Goal: Navigation & Orientation: Find specific page/section

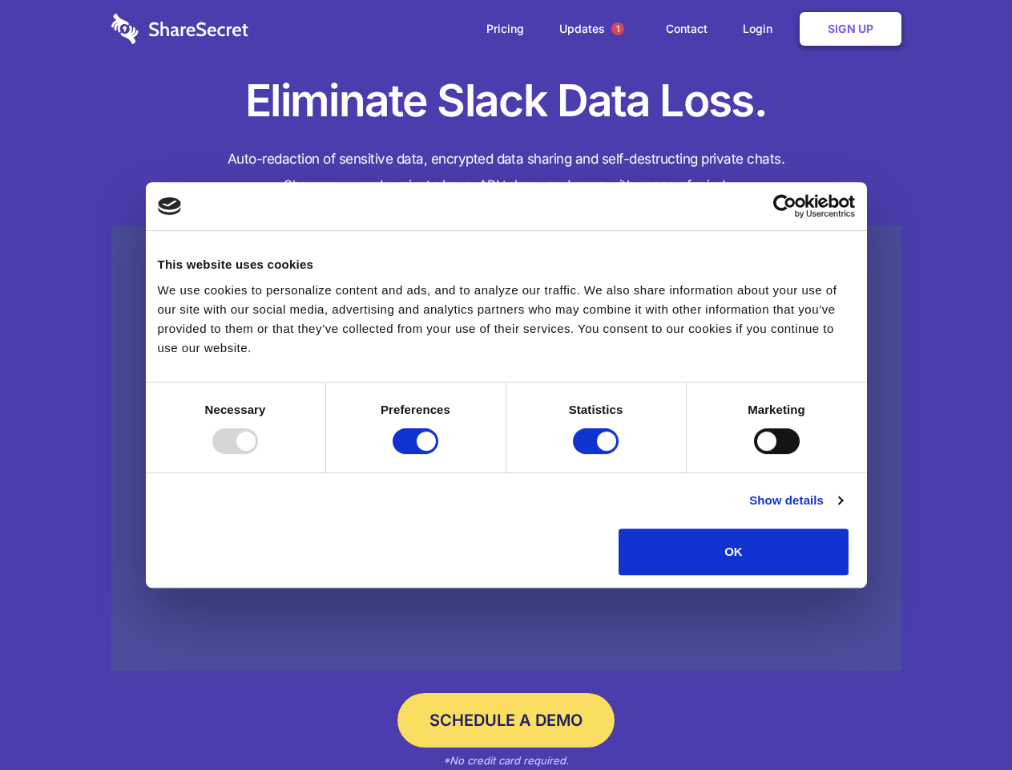
click at [258, 454] on div at bounding box center [235, 441] width 46 height 26
click at [438, 454] on input "Preferences" at bounding box center [416, 441] width 46 height 26
checkbox input "false"
click at [598, 454] on input "Statistics" at bounding box center [596, 441] width 46 height 26
checkbox input "false"
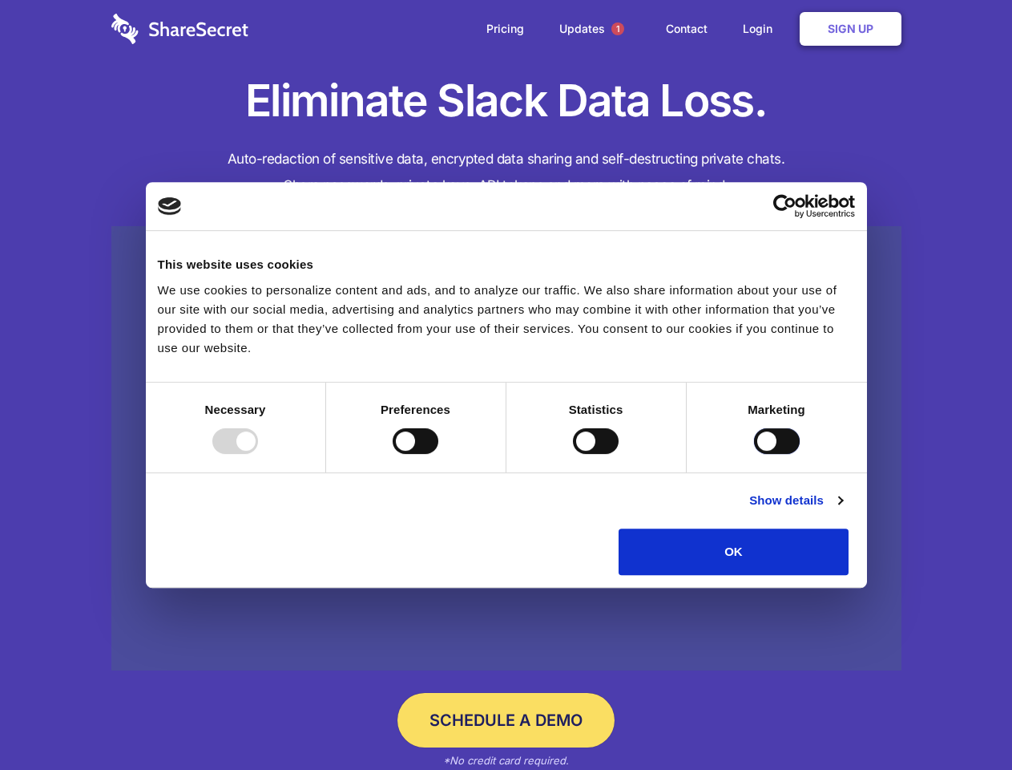
click at [754, 454] on input "Marketing" at bounding box center [777, 441] width 46 height 26
checkbox input "true"
